Goal: Task Accomplishment & Management: Use online tool/utility

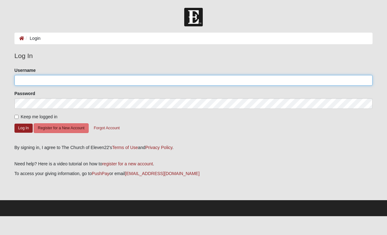
type input "SusanR"
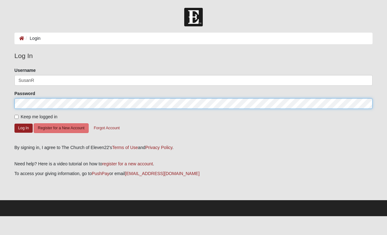
click at [23, 128] on button "Log In" at bounding box center [23, 128] width 18 height 9
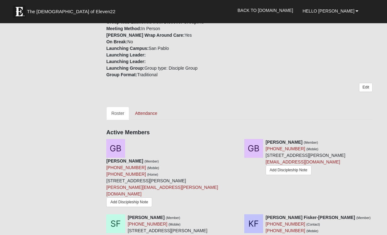
scroll to position [218, 0]
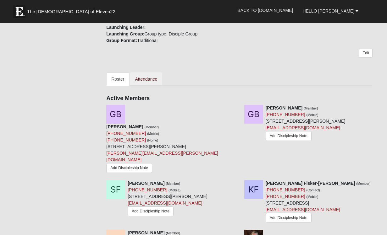
click at [151, 81] on link "Attendance" at bounding box center [146, 79] width 32 height 13
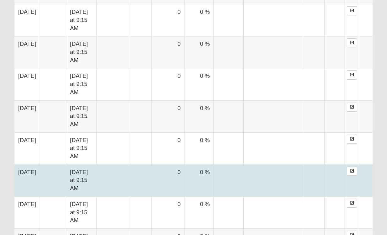
scroll to position [566, 0]
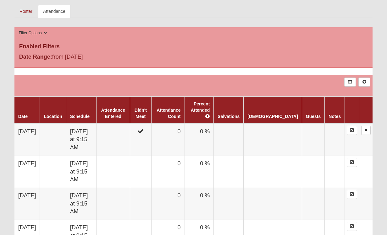
scroll to position [268, 0]
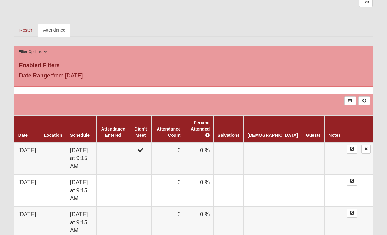
click at [87, 73] on div "Date Range: from 5/18/2025" at bounding box center [73, 77] width 119 height 10
click at [88, 76] on div "Date Range: from 5/18/2025" at bounding box center [73, 77] width 119 height 10
click at [350, 99] on icon at bounding box center [350, 101] width 5 height 4
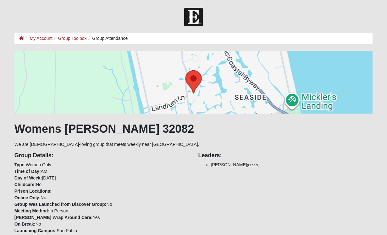
scroll to position [0, 0]
